Goal: Information Seeking & Learning: Learn about a topic

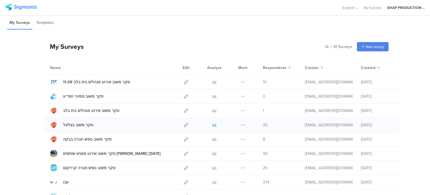
click at [213, 123] on icon at bounding box center [214, 125] width 4 height 4
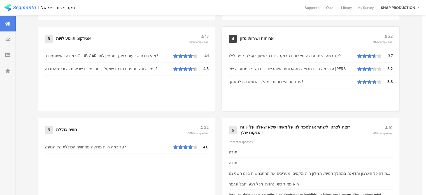
scroll to position [325, 0]
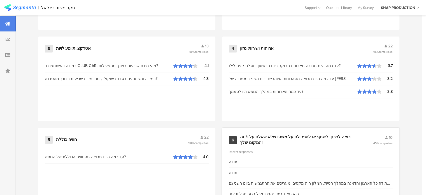
click at [352, 145] on div "6 רוצה לפרגן, לשתף או לספר לנו על משהו שלא שאלנו עליו? זה המקום שלך! 10 45% com…" at bounding box center [310, 169] width 177 height 85
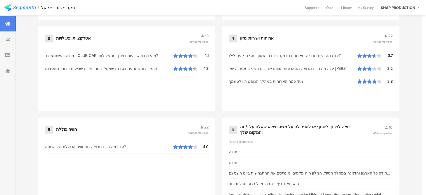
scroll to position [353, 0]
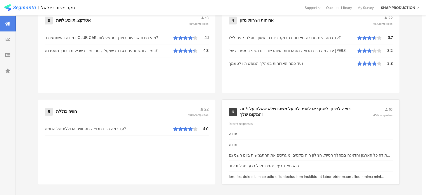
click at [343, 114] on div "רוצה לפרגן, לשתף או לספר לנו על משהו שלא שאלנו עליו? זה המקום שלך!" at bounding box center [300, 111] width 120 height 11
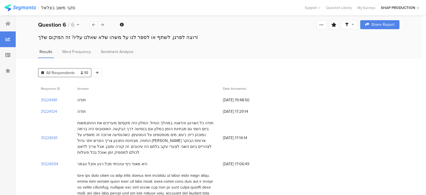
scroll to position [56, 0]
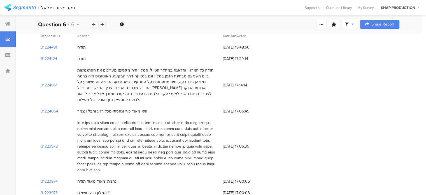
click at [112, 108] on div "היא מאוד כיף ונהניתי מכל רגע וחבל ונגמר" at bounding box center [112, 111] width 70 height 6
click at [107, 78] on div "תודה כל הארגון והדאגה במהלך הטיול. המלון היה מקסים! מעריכים את ההתגמשות ביום הש…" at bounding box center [147, 84] width 140 height 35
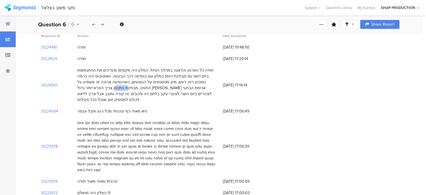
click at [107, 78] on div "תודה כל הארגון והדאגה במהלך הטיול. המלון היה מקסים! מעריכים את ההתגמשות ביום הש…" at bounding box center [147, 84] width 140 height 35
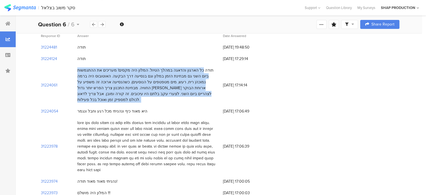
click at [107, 78] on div "תודה כל הארגון והדאגה במהלך הטיול. המלון היה מקסים! מעריכים את ההתגמשות ביום הש…" at bounding box center [147, 84] width 140 height 35
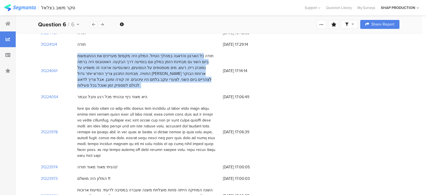
scroll to position [84, 0]
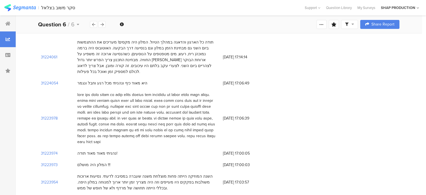
click at [147, 93] on div at bounding box center [147, 118] width 140 height 53
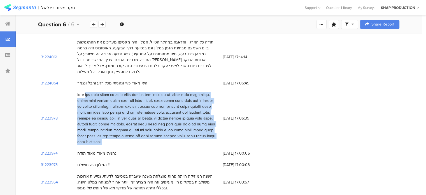
click at [147, 93] on div at bounding box center [147, 118] width 140 height 53
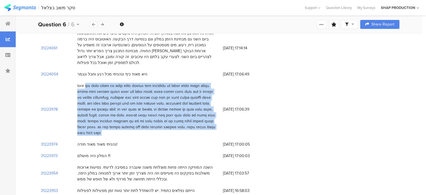
scroll to position [102, 0]
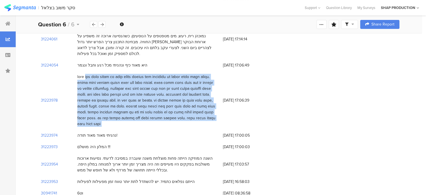
click at [150, 83] on div at bounding box center [147, 100] width 140 height 53
click at [131, 102] on div at bounding box center [147, 100] width 140 height 53
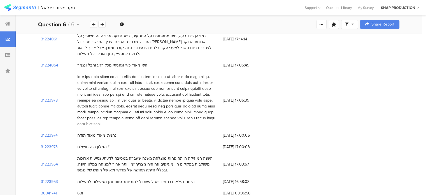
click at [121, 49] on div "תודה כל הארגון והדאגה במהלך הטיול. המלון היה מקסים! מעריכים את ההתגמשות ביום הש…" at bounding box center [147, 38] width 146 height 41
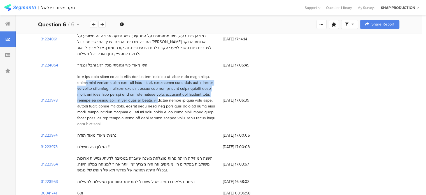
drag, startPoint x: 215, startPoint y: 69, endPoint x: 119, endPoint y: 88, distance: 98.0
click at [134, 88] on div at bounding box center [147, 100] width 140 height 53
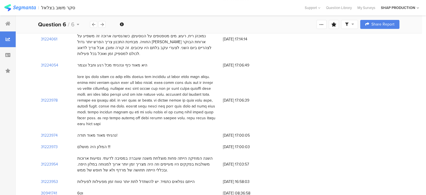
click at [93, 104] on div at bounding box center [147, 100] width 140 height 53
click at [86, 109] on div at bounding box center [147, 100] width 140 height 53
click at [86, 110] on div at bounding box center [147, 100] width 140 height 53
drag, startPoint x: 91, startPoint y: 114, endPoint x: 76, endPoint y: 65, distance: 50.9
click at [76, 71] on div at bounding box center [147, 100] width 146 height 59
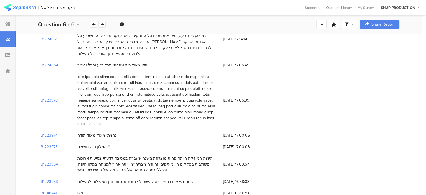
click at [126, 74] on div at bounding box center [147, 100] width 140 height 53
click at [196, 83] on div at bounding box center [147, 100] width 140 height 53
click at [183, 74] on div at bounding box center [147, 100] width 140 height 53
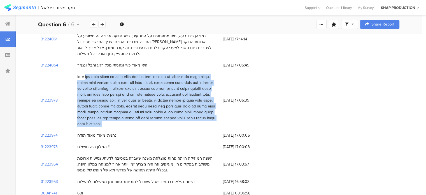
click at [183, 74] on div at bounding box center [147, 100] width 140 height 53
click at [166, 77] on div at bounding box center [147, 100] width 140 height 53
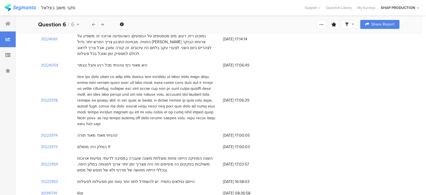
click at [166, 77] on div at bounding box center [147, 100] width 140 height 53
click at [101, 132] on div "נהניתי מאוד מאוד תודה!" at bounding box center [97, 135] width 40 height 6
click at [100, 132] on div "נהניתי מאוד מאוד תודה!" at bounding box center [97, 135] width 40 height 6
click at [99, 141] on div "המלון היה מושלם !!!" at bounding box center [147, 146] width 146 height 11
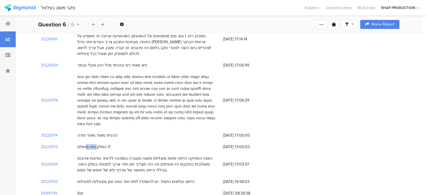
click at [99, 141] on div "המלון היה מושלם !!!" at bounding box center [147, 146] width 146 height 11
click at [148, 176] on div "הייתם נפלאים כתמיד. יש להשתדל לתת יותר טווח זמן מפעילות לפעילות" at bounding box center [147, 181] width 146 height 11
click at [160, 155] on div "השנה המוזיקה הייתה פחות מוצלחת משנה שעברה במסיבה לדעתי. נסיעות ארוכות משולבות ב…" at bounding box center [147, 164] width 140 height 18
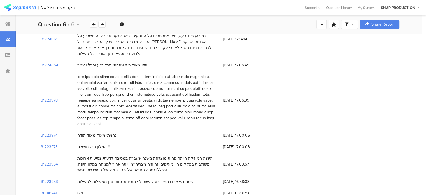
click at [160, 155] on div "השנה המוזיקה הייתה פחות מוצלחת משנה שעברה במסיבה לדעתי. נסיעות ארוכות משולבות ב…" at bounding box center [147, 164] width 140 height 18
click at [162, 155] on div "השנה המוזיקה הייתה פחות מוצלחת משנה שעברה במסיבה לדעתי. נסיעות ארוכות משולבות ב…" at bounding box center [147, 164] width 140 height 18
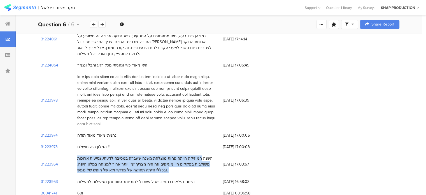
click at [162, 155] on div "השנה המוזיקה הייתה פחות מוצלחת משנה שעברה במסיבה לדעתי. נסיעות ארוכות משולבות ב…" at bounding box center [147, 164] width 140 height 18
click at [105, 155] on div "השנה המוזיקה הייתה פחות מוצלחת משנה שעברה במסיבה לדעתי. נסיעות ארוכות משולבות ב…" at bounding box center [147, 164] width 140 height 18
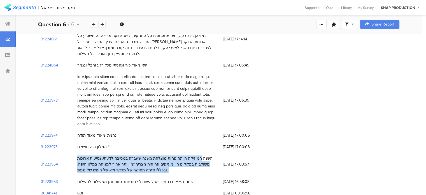
drag, startPoint x: 115, startPoint y: 147, endPoint x: 130, endPoint y: 160, distance: 19.8
click at [130, 160] on div "השנה המוזיקה הייתה פחות מוצלחת משנה שעברה במסיבה לדעתי. נסיעות ארוכות משולבות ב…" at bounding box center [147, 163] width 146 height 23
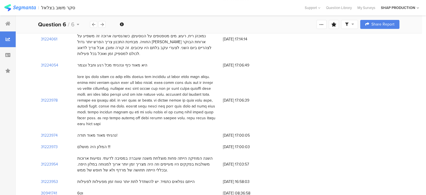
click at [131, 178] on div "הייתם נפלאים כתמיד. יש להשתדל לתת יותר טווח זמן מפעילות לפעילות" at bounding box center [135, 181] width 117 height 6
click at [151, 178] on div "הייתם נפלאים כתמיד. יש להשתדל לתת יותר טווח זמן מפעילות לפעילות" at bounding box center [135, 181] width 117 height 6
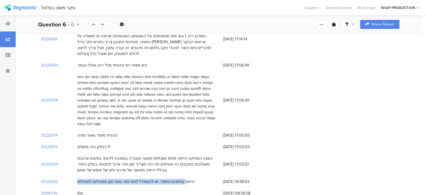
click at [149, 178] on div "הייתם נפלאים כתמיד. יש להשתדל לתת יותר טווח זמן מפעילות לפעילות" at bounding box center [135, 181] width 117 height 6
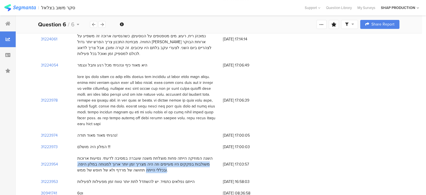
click at [98, 155] on div "השנה המוזיקה הייתה פחות מוצלחת משנה שעברה במסיבה לדעתי. נסיעות ארוכות משולבות ב…" at bounding box center [147, 164] width 140 height 18
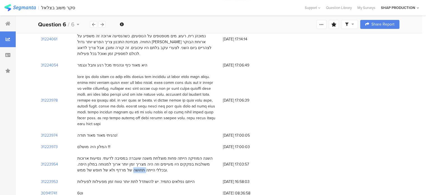
click at [98, 155] on div "השנה המוזיקה הייתה פחות מוצלחת משנה שעברה במסיבה לדעתי. נסיעות ארוכות משולבות ב…" at bounding box center [147, 164] width 140 height 18
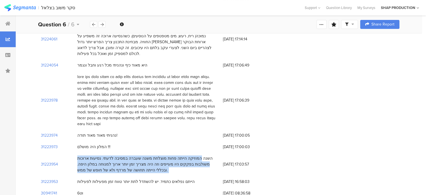
click at [98, 155] on div "השנה המוזיקה הייתה פחות מוצלחת משנה שעברה במסיבה לדעתי. נסיעות ארוכות משולבות ב…" at bounding box center [147, 164] width 140 height 18
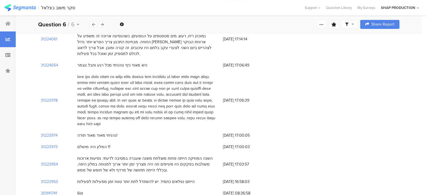
click at [106, 106] on div at bounding box center [147, 100] width 140 height 53
drag, startPoint x: 90, startPoint y: 111, endPoint x: 135, endPoint y: 60, distance: 68.2
click at [135, 60] on div "31224481 תודה 18/09/2025 at 19:48:50 31224124 תודה 18/09/2025 at 17:29:14 31224…" at bounding box center [218, 97] width 361 height 203
drag, startPoint x: 114, startPoint y: 176, endPoint x: 214, endPoint y: 58, distance: 154.7
click at [217, 58] on div "31224481 תודה 18/09/2025 at 19:48:50 31224124 תודה 18/09/2025 at 17:29:14 31224…" at bounding box center [218, 97] width 361 height 203
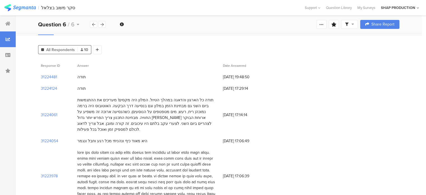
scroll to position [0, 0]
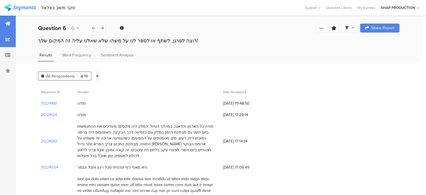
click at [9, 17] on div at bounding box center [8, 24] width 16 height 16
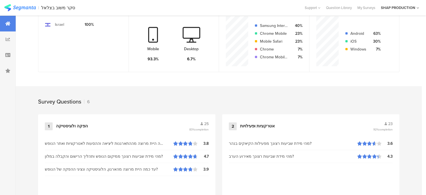
scroll to position [224, 0]
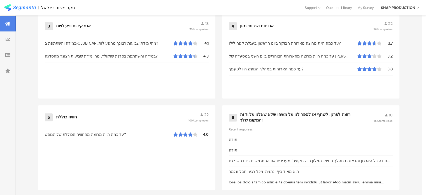
scroll to position [353, 0]
